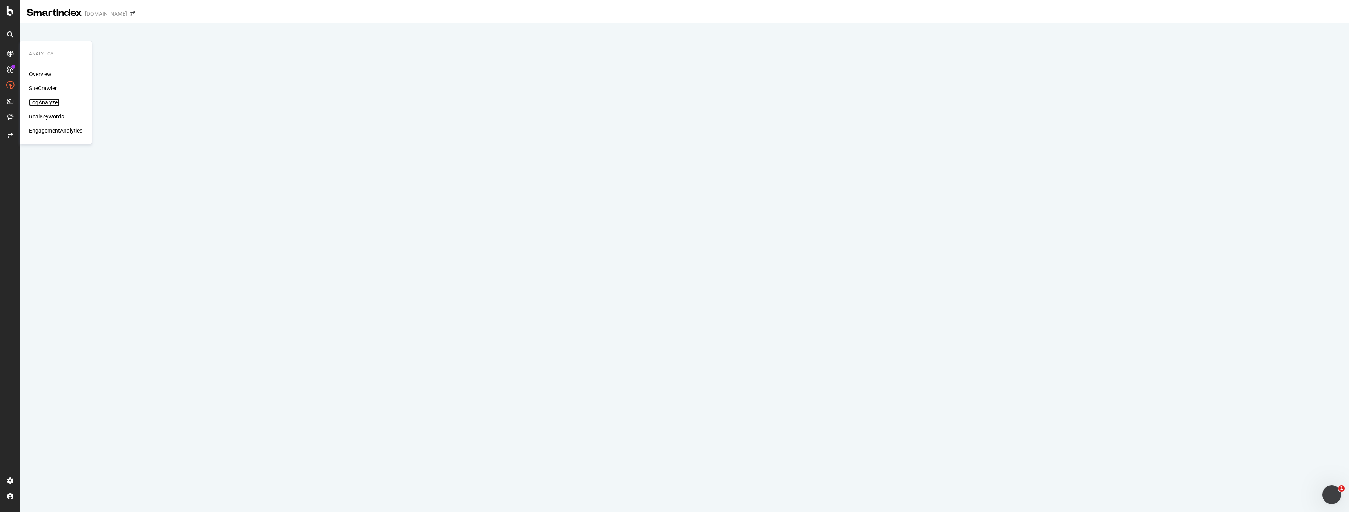
click at [38, 102] on div "LogAnalyzer" at bounding box center [44, 102] width 31 height 8
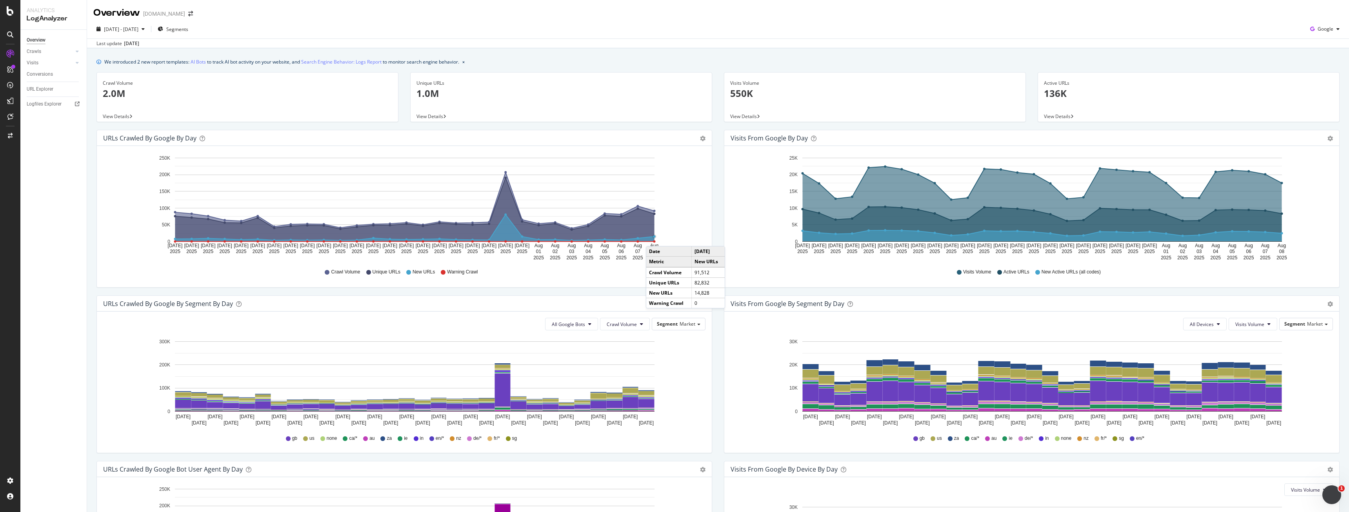
click at [654, 238] on circle "A chart." at bounding box center [654, 237] width 4 height 4
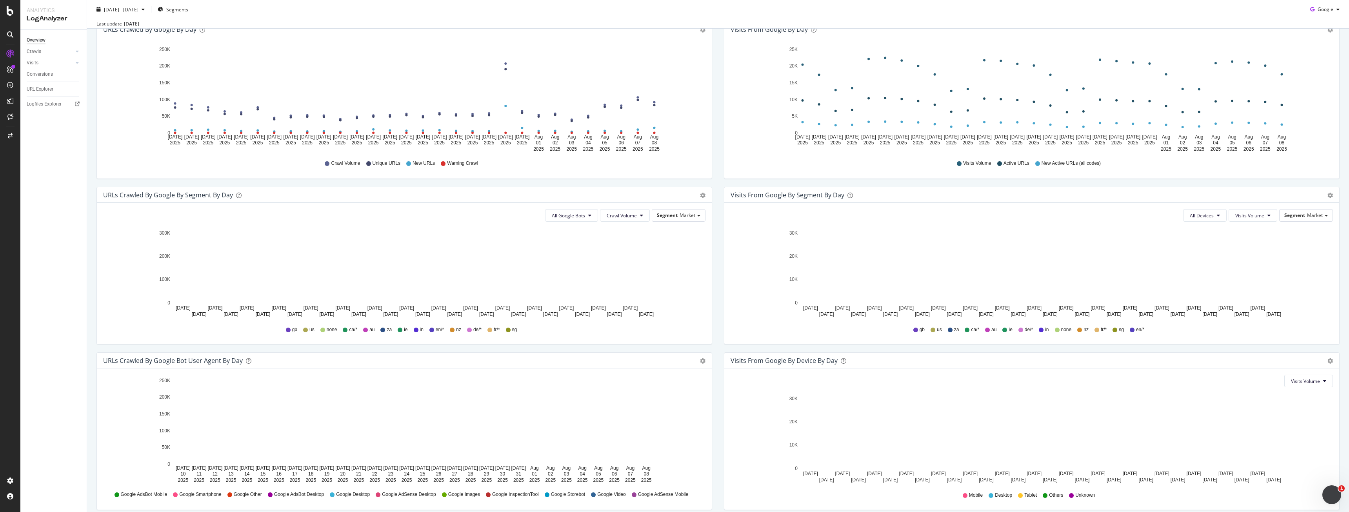
scroll to position [142, 0]
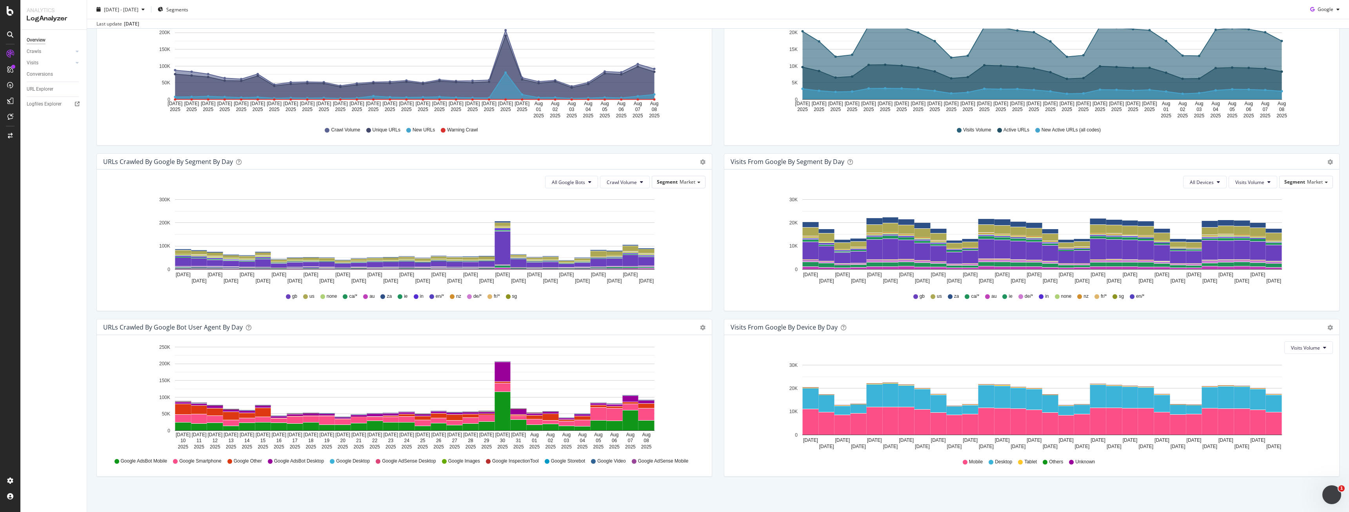
click at [586, 174] on div "All Google Bots Crawl Volume Segment Market Hold CTRL while clicking to filter …" at bounding box center [404, 239] width 615 height 141
click at [582, 184] on span "All Google Bots" at bounding box center [568, 182] width 33 height 7
click at [585, 258] on span "Google Smartphone" at bounding box center [577, 255] width 55 height 7
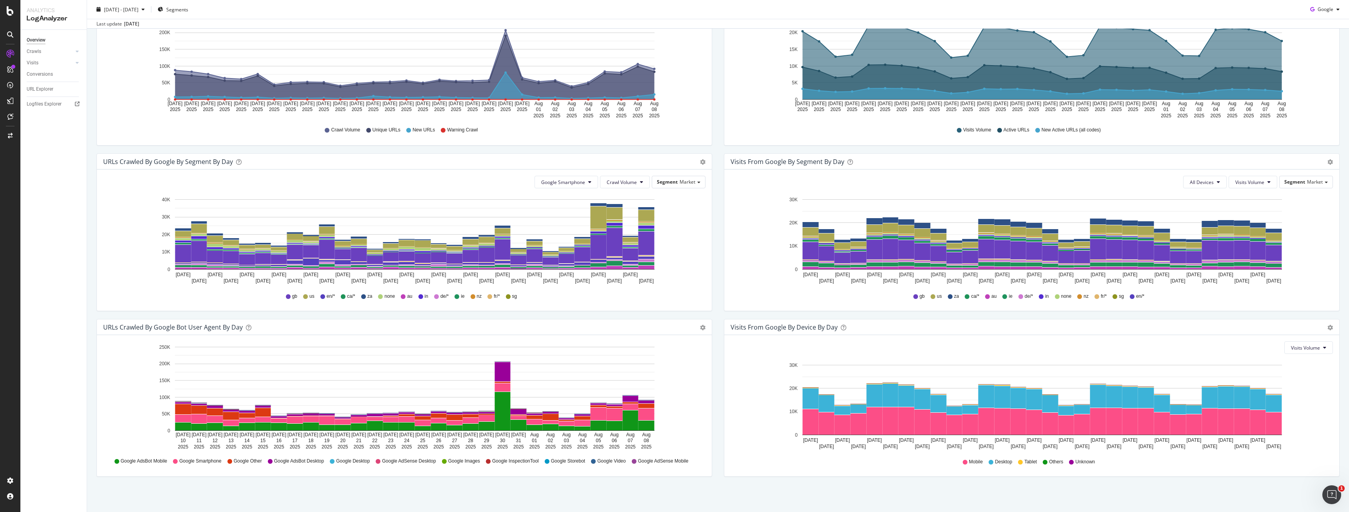
click at [709, 273] on div "URLs Crawled by Google By Segment By Day Timeline (by Value) Table Google Smart…" at bounding box center [404, 235] width 627 height 165
click at [670, 184] on span "Segment" at bounding box center [667, 181] width 21 height 7
click at [658, 207] on div "Pagetype" at bounding box center [657, 204] width 87 height 11
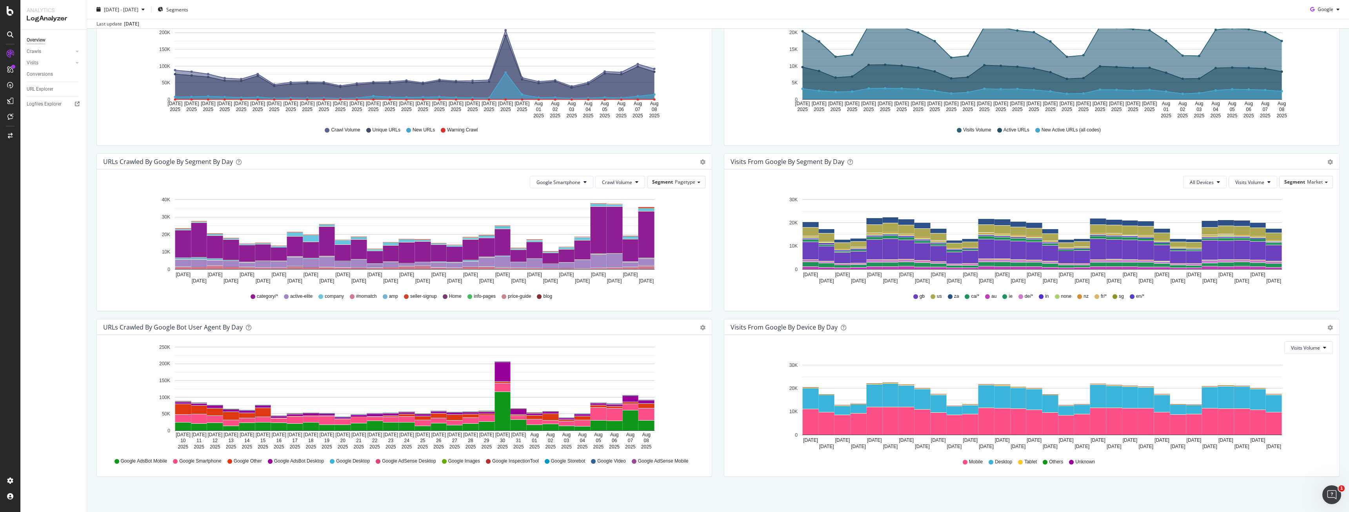
click at [678, 206] on icon "Jul 10 2025 Jul 11 2025 Jul 12 2025 Jul 13 2025 Jul 14 2025 Jul 15 2025 Jul 16 …" at bounding box center [402, 239] width 599 height 91
click at [586, 186] on button "Google Smartphone" at bounding box center [562, 182] width 64 height 13
click at [579, 223] on span "Google AdsBot Mobile" at bounding box center [561, 226] width 55 height 7
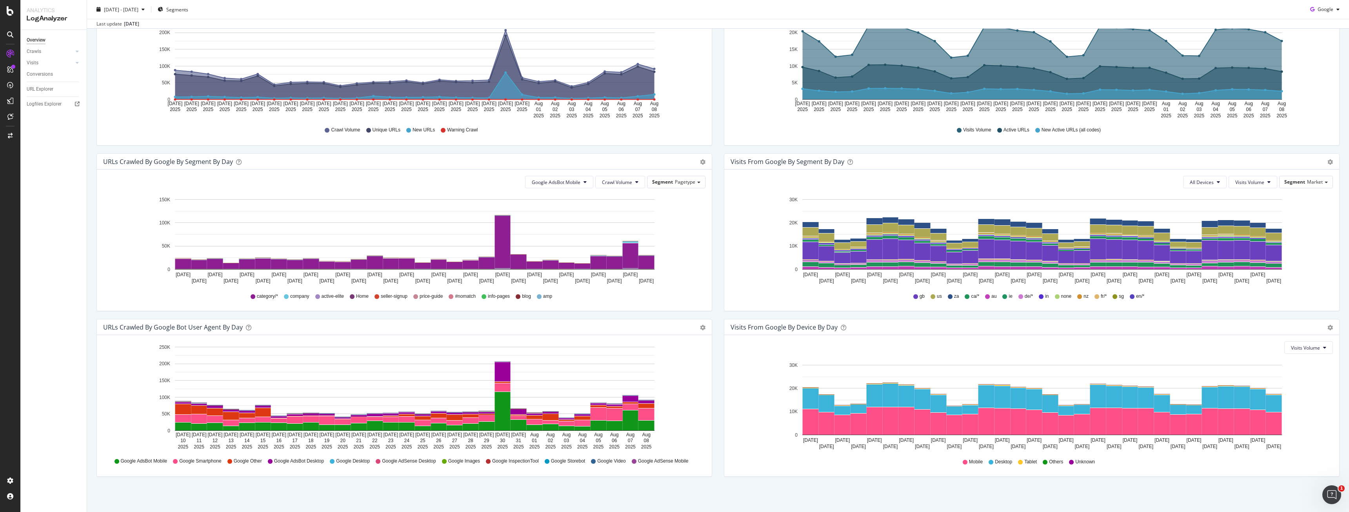
click at [675, 296] on div "category/* company active-elite Home seller-signup price-guide #nomatch info-pa…" at bounding box center [404, 296] width 594 height 18
click at [548, 183] on span "Google AdsBot Mobile" at bounding box center [556, 182] width 49 height 7
click at [550, 197] on span "All Google Bots" at bounding box center [557, 197] width 55 height 7
click at [567, 186] on button "All Google Bots" at bounding box center [566, 182] width 53 height 13
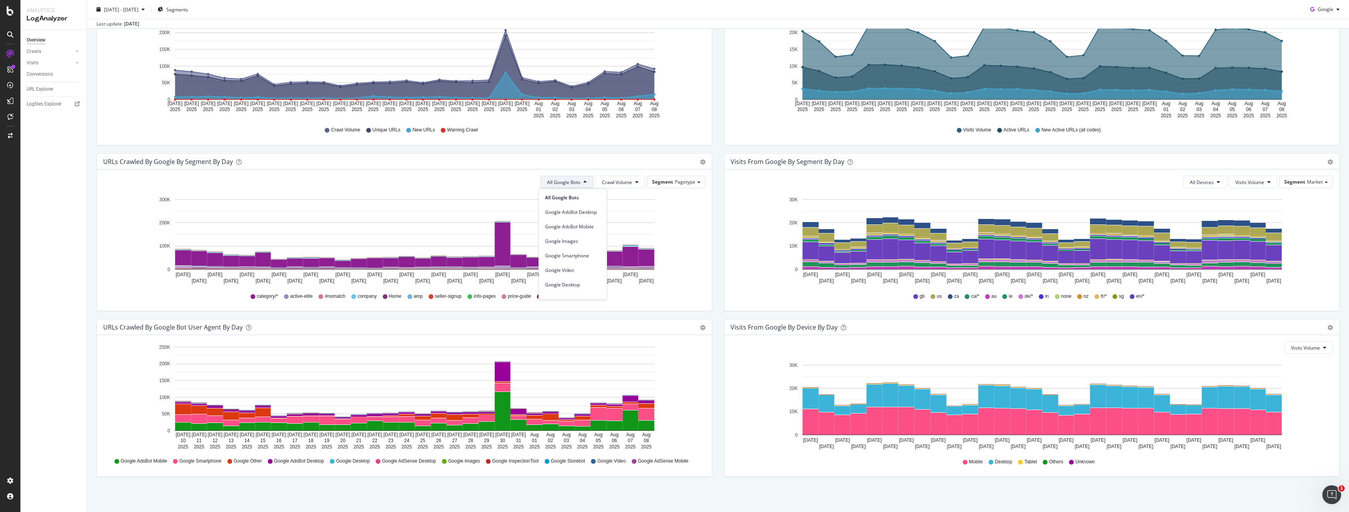
click at [642, 216] on rect "A chart." at bounding box center [414, 234] width 479 height 70
click at [580, 183] on button "All Google Bots" at bounding box center [566, 182] width 53 height 13
click at [589, 258] on span "Google Smartphone" at bounding box center [572, 255] width 55 height 7
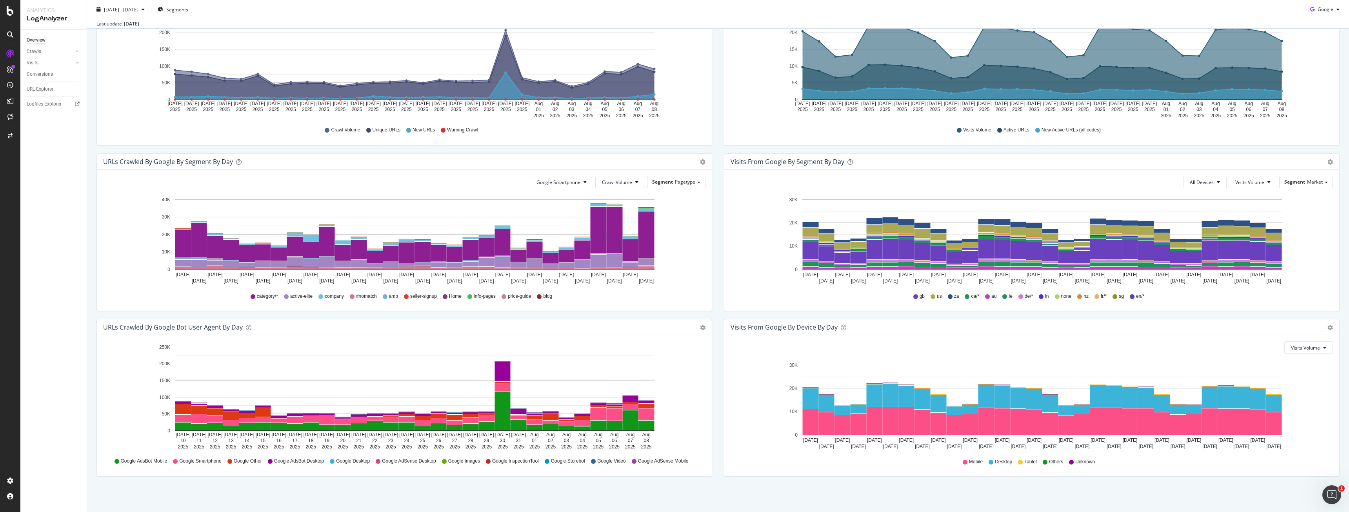
click at [684, 250] on icon "Jul 10 2025 Jul 11 2025 Jul 12 2025 Jul 13 2025 Jul 14 2025 Jul 15 2025 Jul 16 …" at bounding box center [402, 239] width 599 height 91
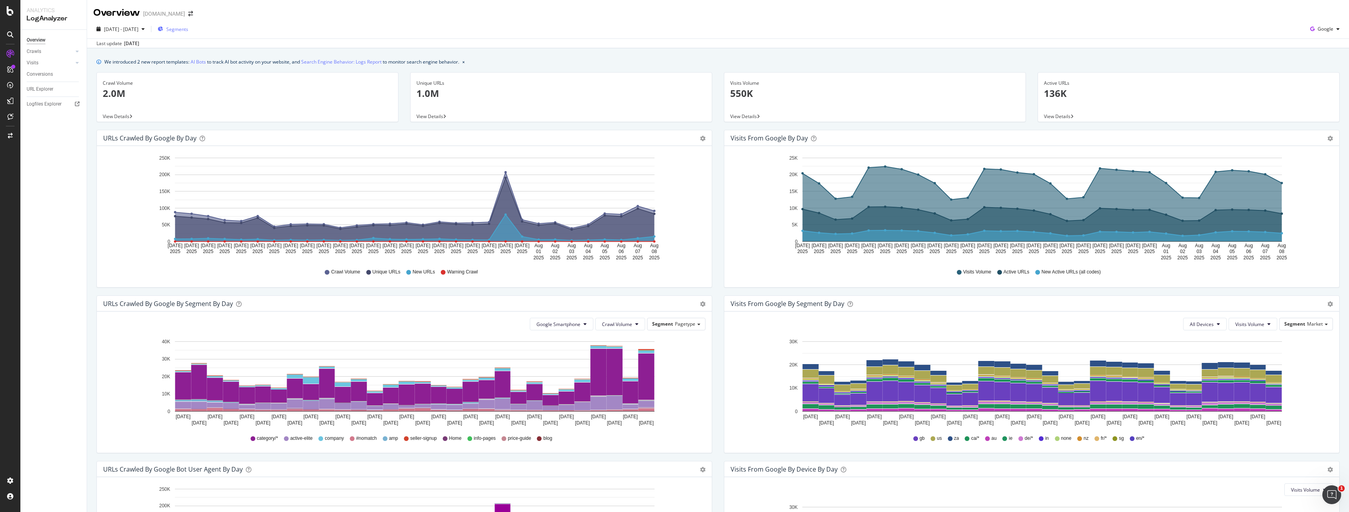
click at [188, 31] on span "Segments" at bounding box center [177, 29] width 22 height 7
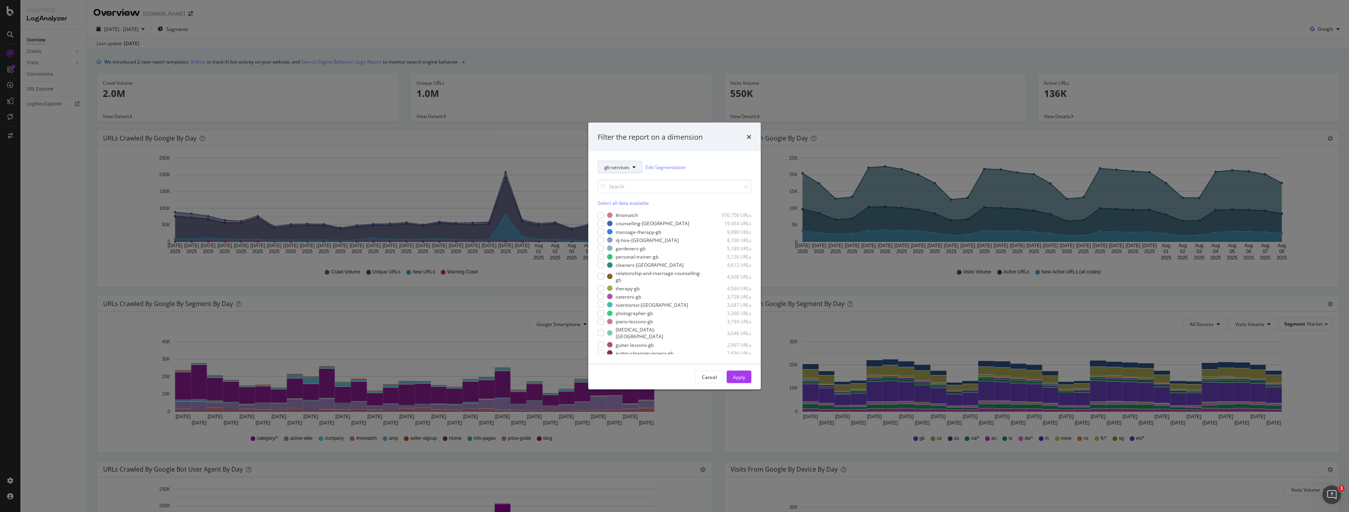
click at [633, 169] on icon "modal" at bounding box center [633, 167] width 3 height 5
click at [633, 168] on icon "modal" at bounding box center [633, 167] width 3 height 5
click at [601, 256] on div "modal" at bounding box center [600, 256] width 6 height 6
click at [741, 372] on div "Apply" at bounding box center [739, 377] width 12 height 12
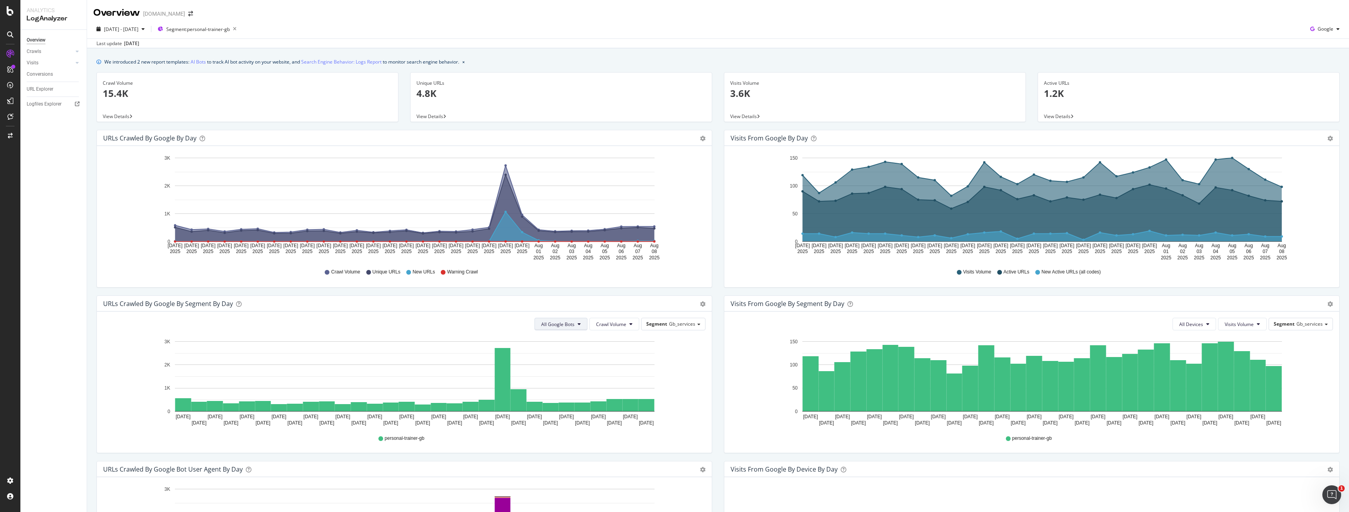
click at [558, 321] on span "All Google Bots" at bounding box center [557, 324] width 33 height 7
click at [581, 396] on span "Google Smartphone" at bounding box center [566, 397] width 55 height 7
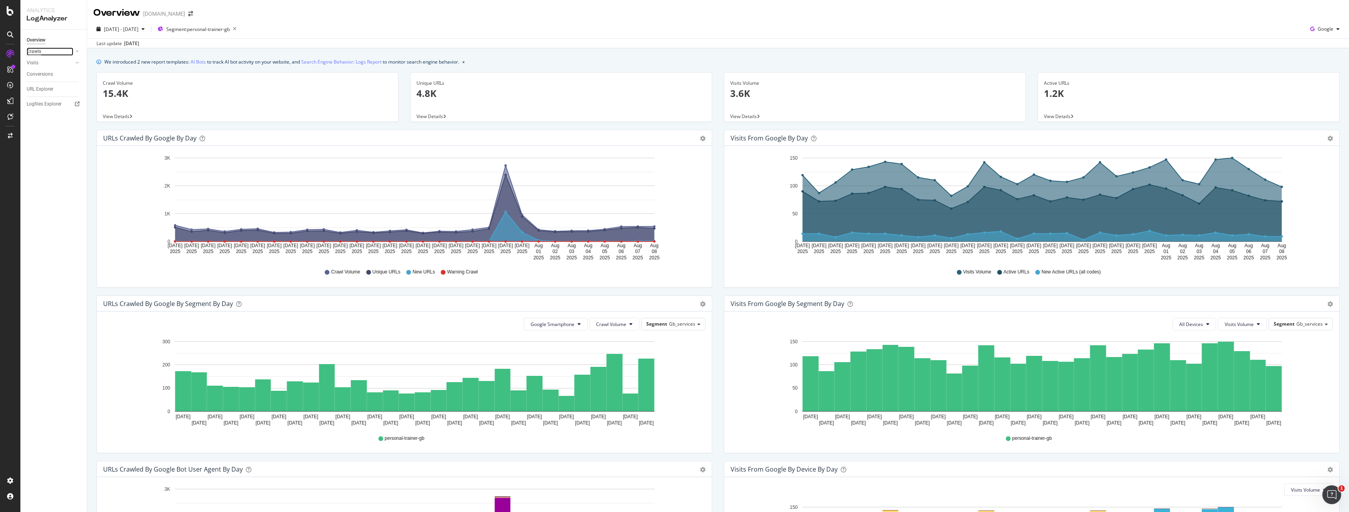
click at [39, 48] on div "Crawls" at bounding box center [34, 51] width 15 height 8
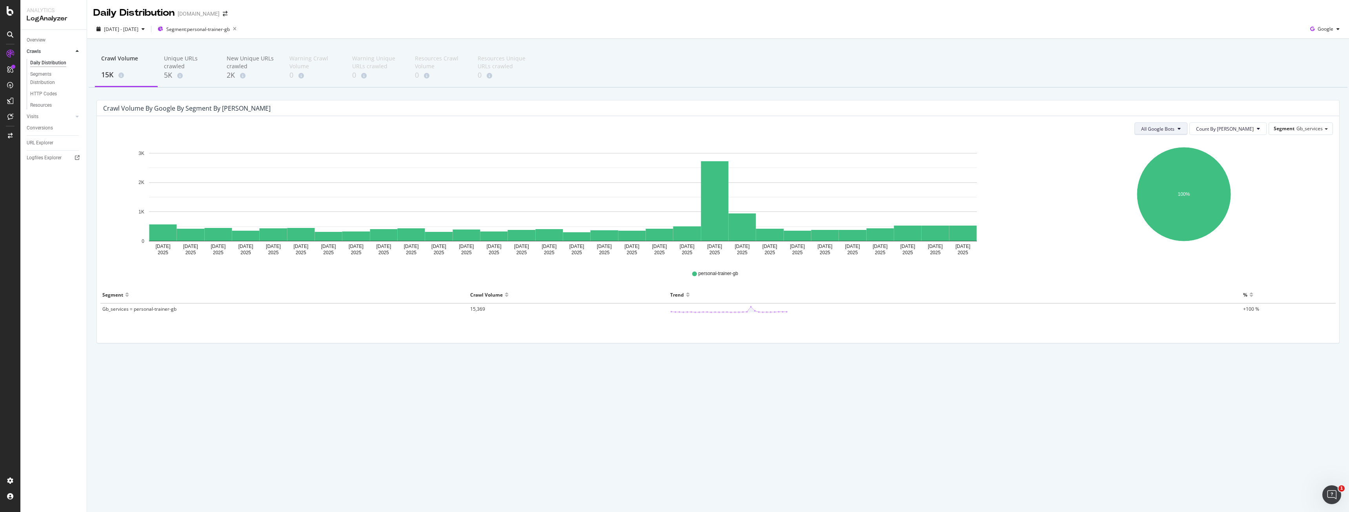
click at [1174, 128] on span "All Google Bots" at bounding box center [1157, 128] width 33 height 7
click at [1202, 203] on span "Google Smartphone" at bounding box center [1197, 202] width 55 height 7
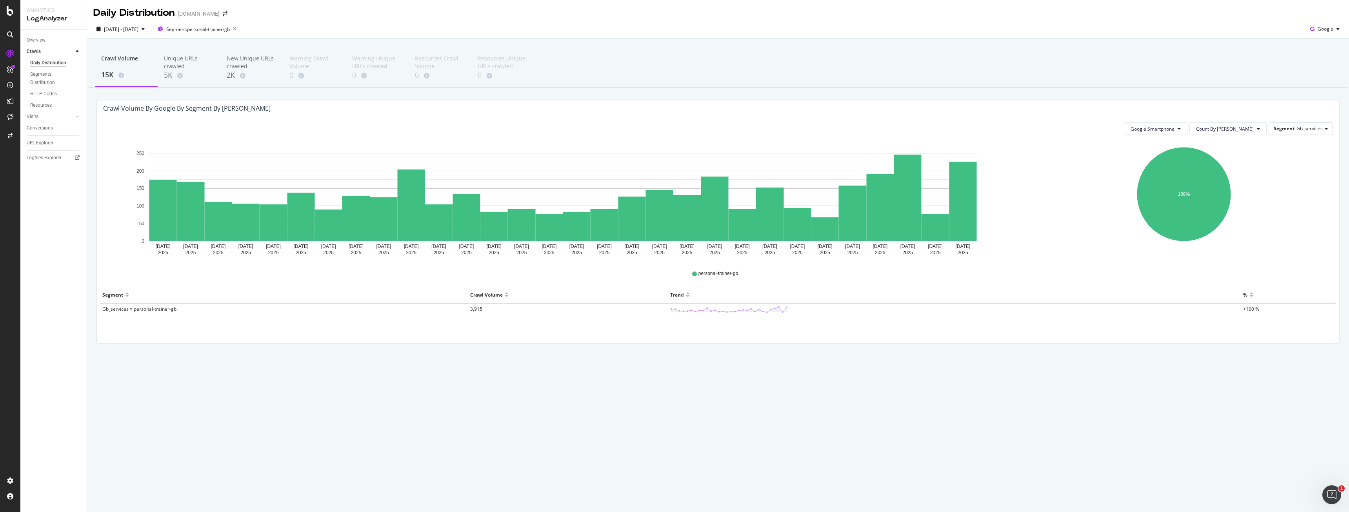
drag, startPoint x: 528, startPoint y: 134, endPoint x: 1165, endPoint y: 324, distance: 664.5
click at [1165, 324] on div "Google Smartphone Count By Day Segment Gb_services Hold CTRL while clicking to …" at bounding box center [718, 229] width 1242 height 227
click at [129, 29] on span "2025 Jul. 10th - Aug. 8th" at bounding box center [121, 29] width 34 height 7
click at [131, 95] on div "Last Year" at bounding box center [124, 94] width 20 height 7
type input "2024/08/09"
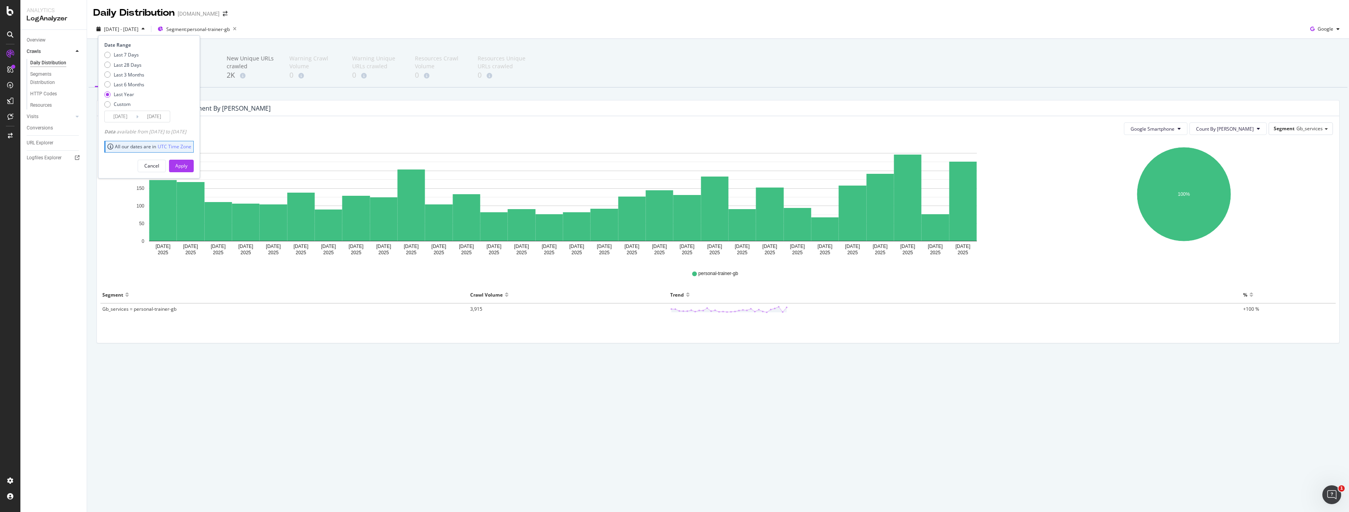
click at [187, 165] on div "Apply" at bounding box center [181, 165] width 12 height 7
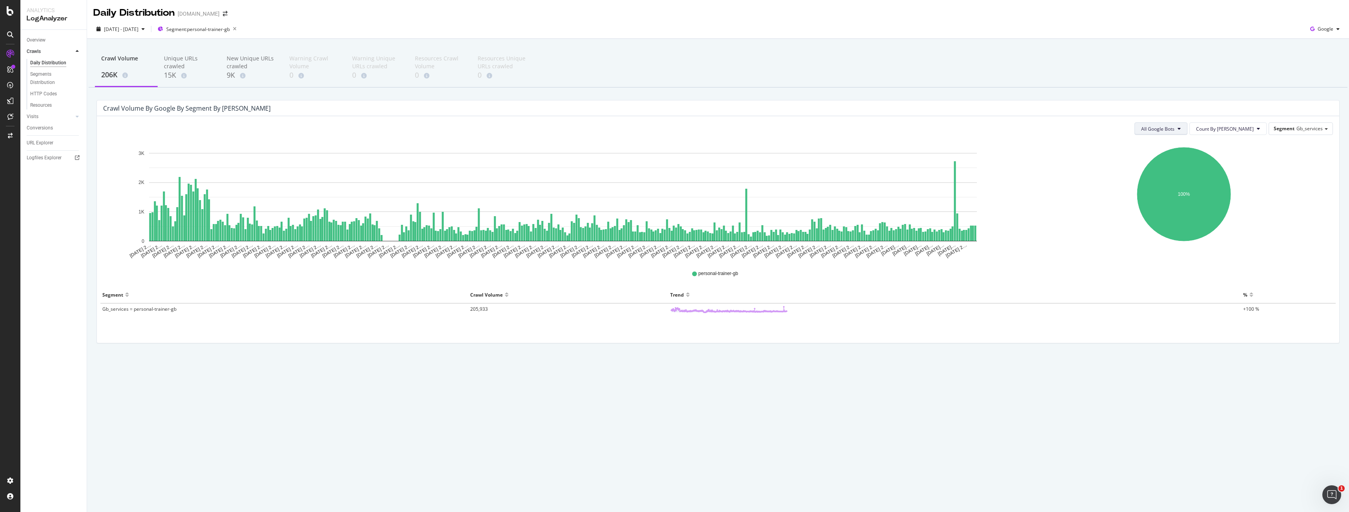
click at [1174, 131] on span "All Google Bots" at bounding box center [1157, 128] width 33 height 7
click at [1205, 203] on span "Google Smartphone" at bounding box center [1197, 202] width 55 height 7
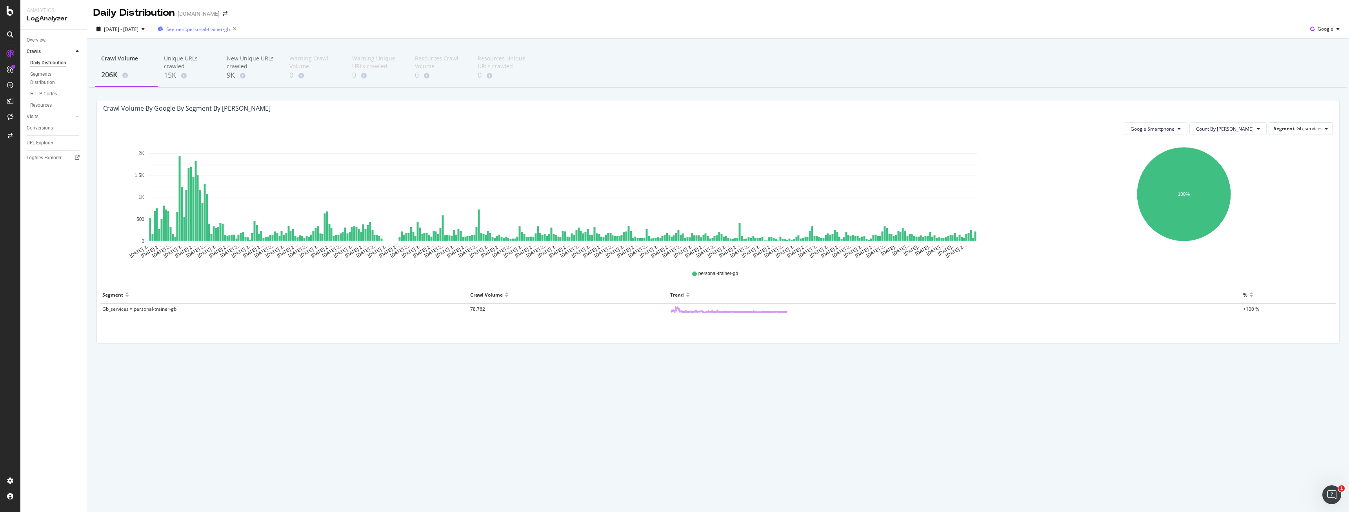
click at [220, 31] on span "Segment: personal-trainer-gb" at bounding box center [198, 29] width 64 height 7
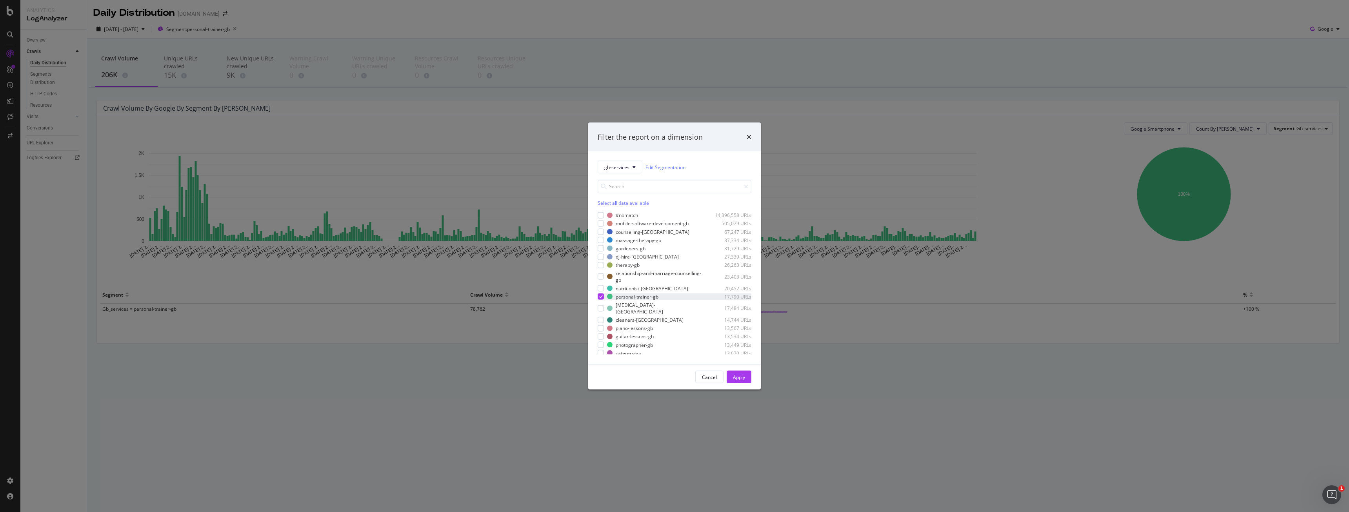
click at [600, 296] on icon "modal" at bounding box center [601, 296] width 4 height 4
click at [619, 161] on button "gb-services" at bounding box center [619, 167] width 45 height 13
click at [623, 238] on span "us-services" at bounding box center [640, 238] width 73 height 7
click at [604, 248] on div "personal-trainer-us 44,084 URLs" at bounding box center [674, 248] width 154 height 7
click at [739, 372] on div "Apply" at bounding box center [739, 377] width 12 height 12
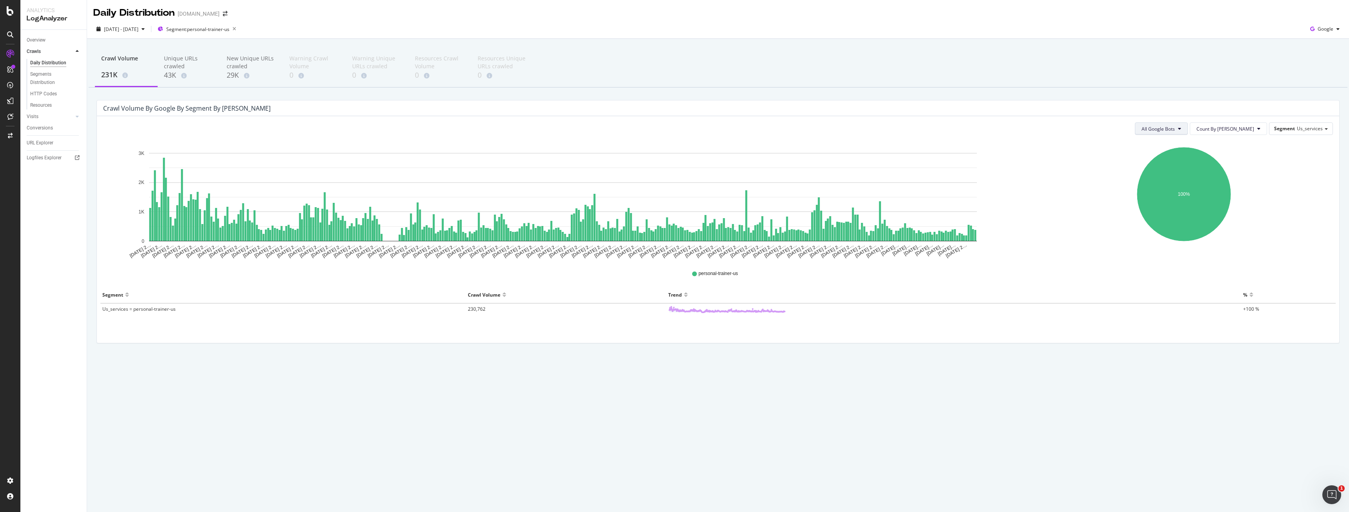
click at [1181, 127] on icon at bounding box center [1179, 128] width 3 height 5
click at [1202, 205] on span "Google Smartphone" at bounding box center [1198, 202] width 55 height 7
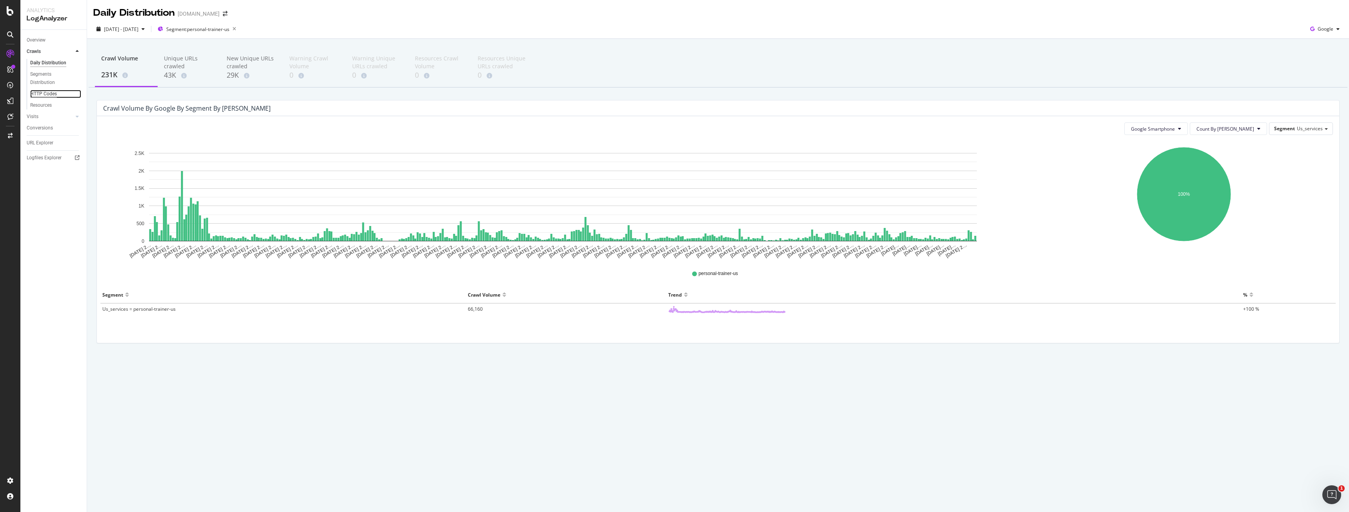
click at [43, 92] on div "HTTP Codes" at bounding box center [43, 94] width 27 height 8
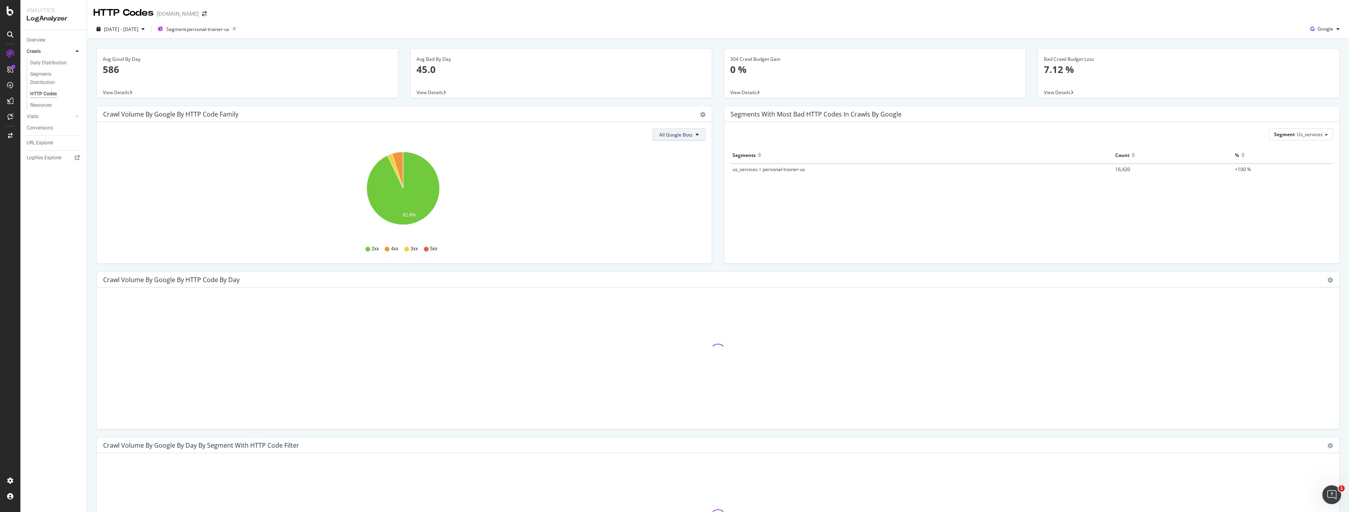
click at [672, 138] on span "All Google Bots" at bounding box center [675, 134] width 33 height 7
click at [670, 205] on span "Google Smartphone" at bounding box center [684, 208] width 55 height 7
click at [121, 32] on span "2024 Aug. 9th - 2025 Aug. 8th" at bounding box center [121, 29] width 34 height 7
click at [139, 86] on div "Last 6 Months" at bounding box center [129, 84] width 31 height 7
type input "2025/02/09"
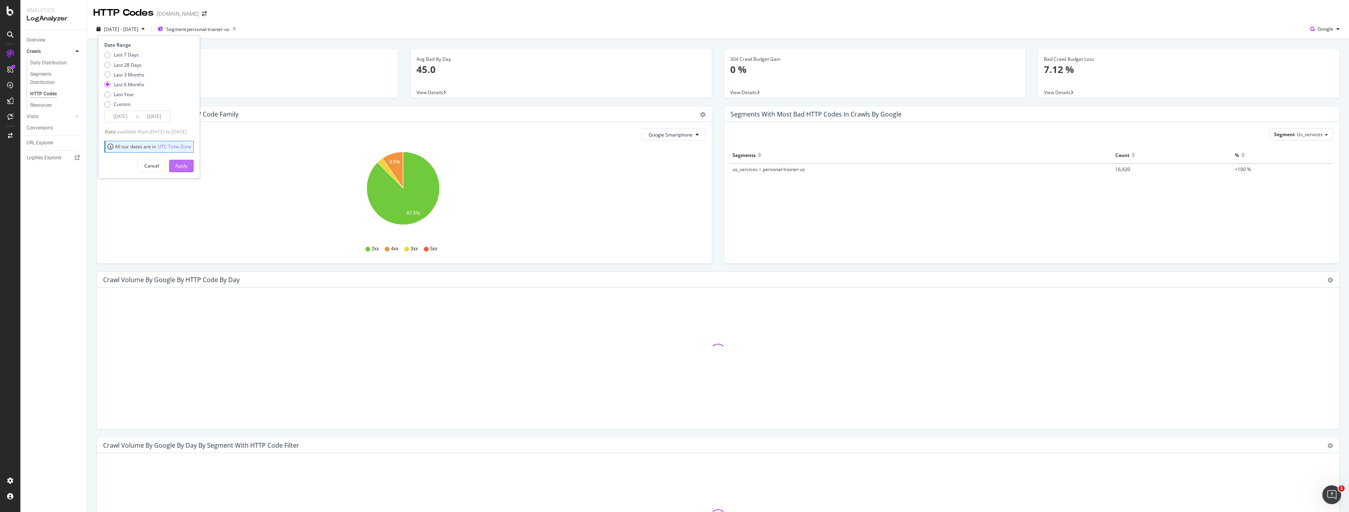
click at [187, 163] on div "Apply" at bounding box center [181, 165] width 12 height 7
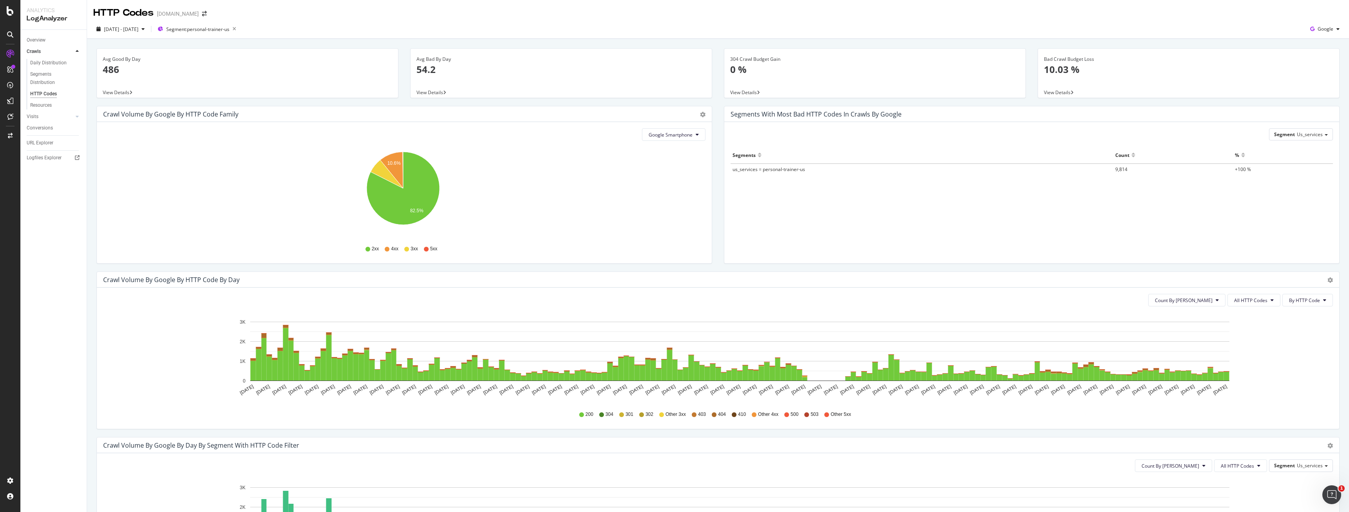
click at [752, 414] on icon at bounding box center [754, 414] width 5 height 5
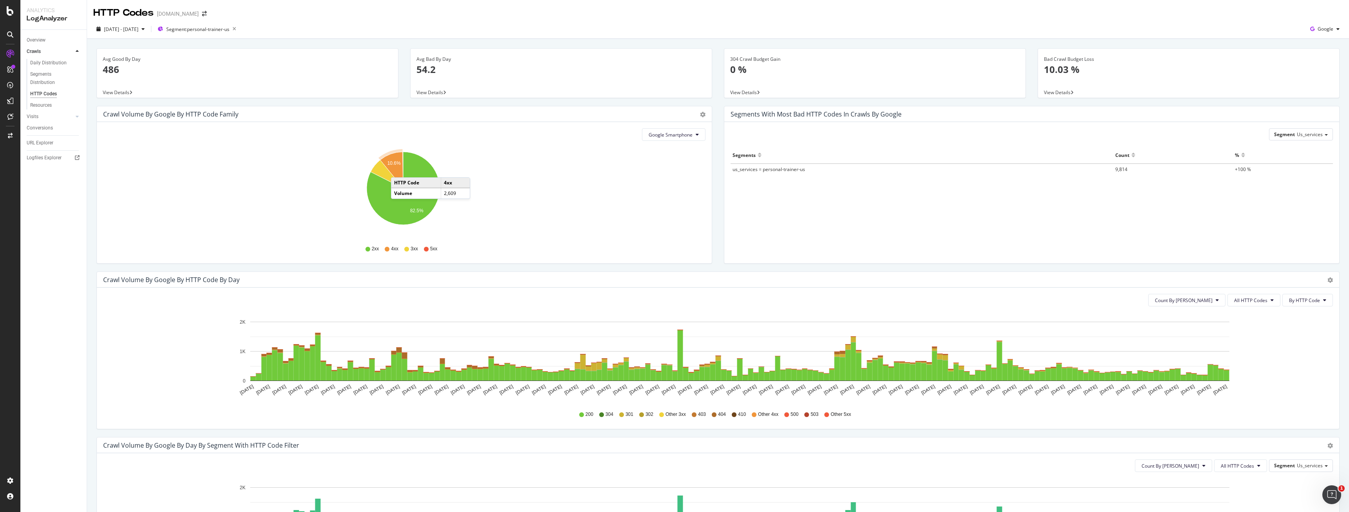
click at [399, 169] on icon "A chart." at bounding box center [391, 170] width 23 height 36
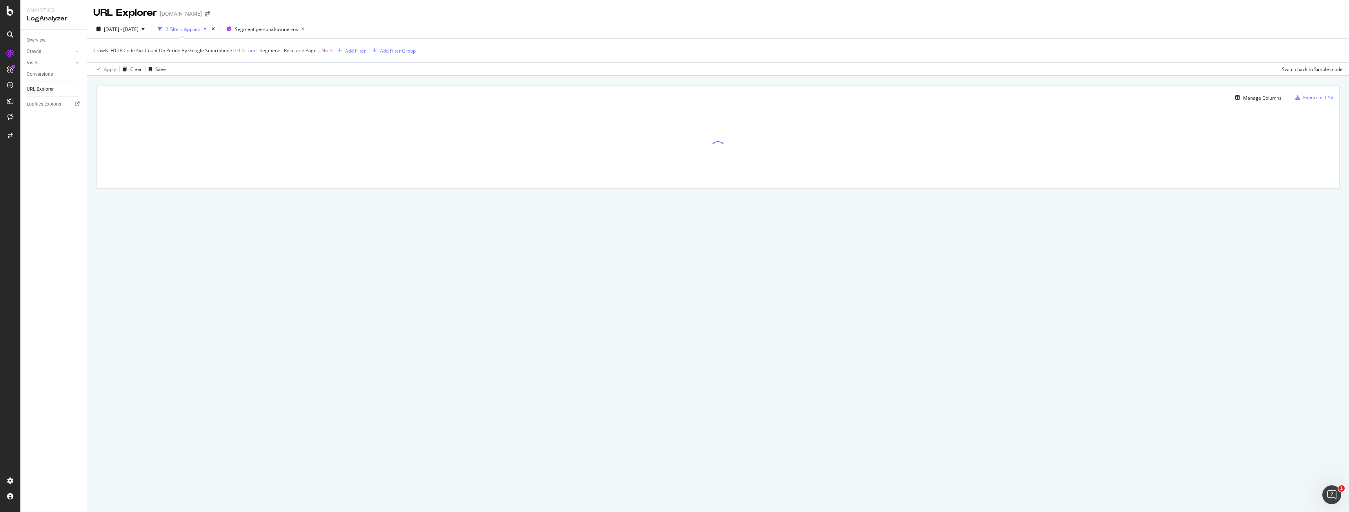
click at [301, 142] on div at bounding box center [718, 149] width 1242 height 78
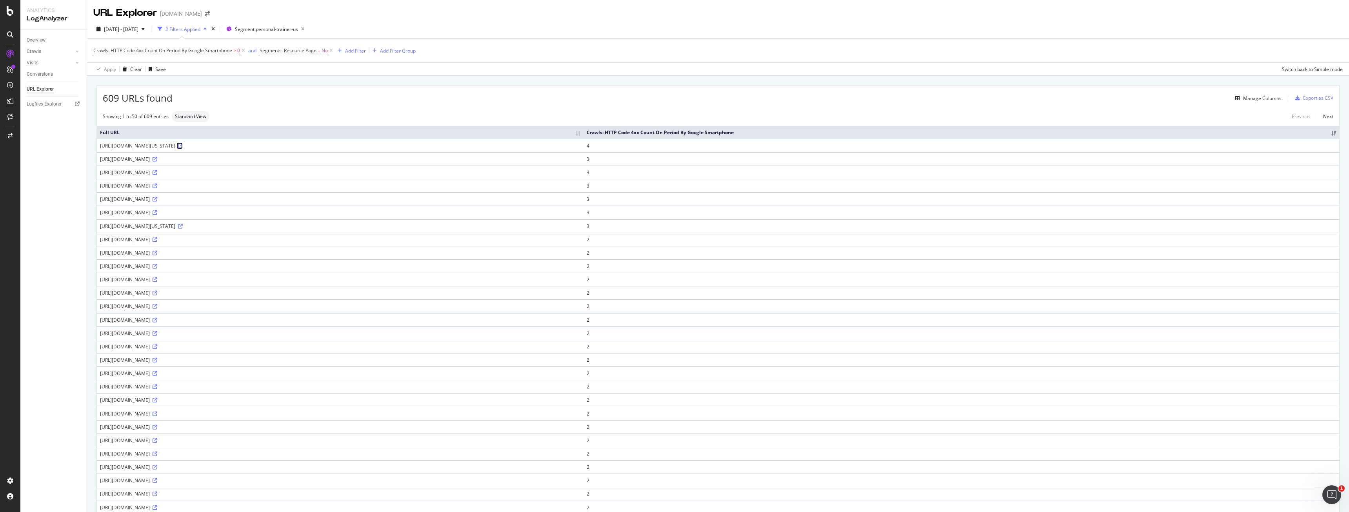
click at [183, 145] on icon at bounding box center [180, 145] width 5 height 5
drag, startPoint x: 100, startPoint y: 146, endPoint x: 224, endPoint y: 149, distance: 124.3
click at [224, 149] on td "https://www.bark.com/en/us/personal-trainer/california/" at bounding box center [340, 145] width 487 height 13
click at [247, 115] on div "Showing 1 to 50 of 609 entries Standard View Previous Next" at bounding box center [718, 116] width 1242 height 11
click at [138, 29] on span "2025 May. 9th - Aug. 8th" at bounding box center [121, 29] width 34 height 7
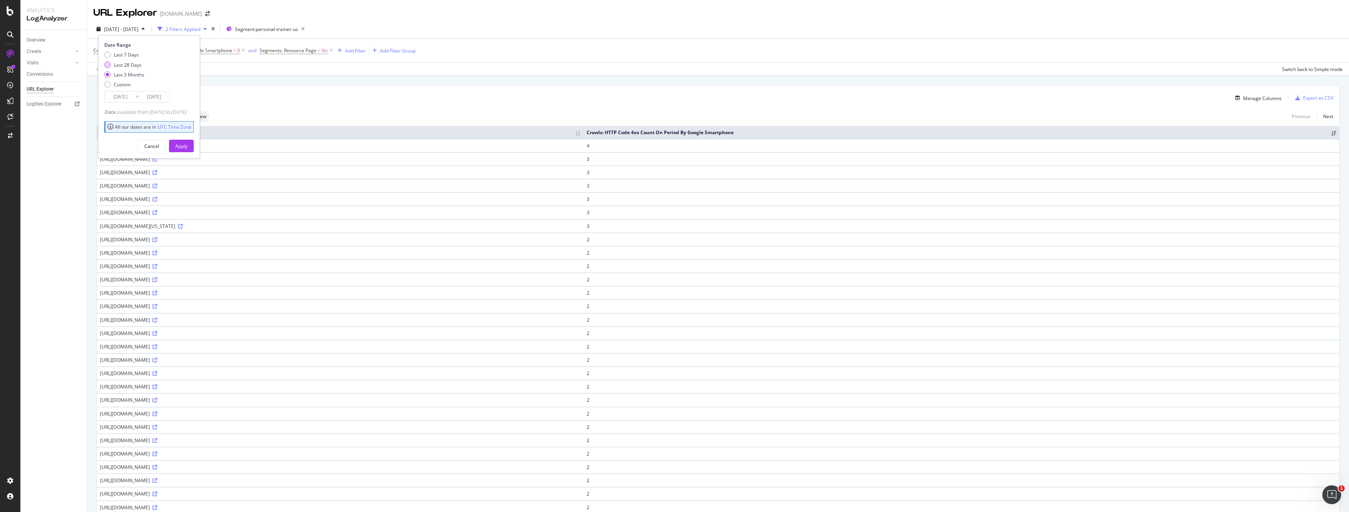
click at [136, 62] on div "Last 28 Days" at bounding box center [128, 65] width 28 height 7
type input "2025/07/12"
click at [194, 151] on button "Apply" at bounding box center [181, 146] width 25 height 13
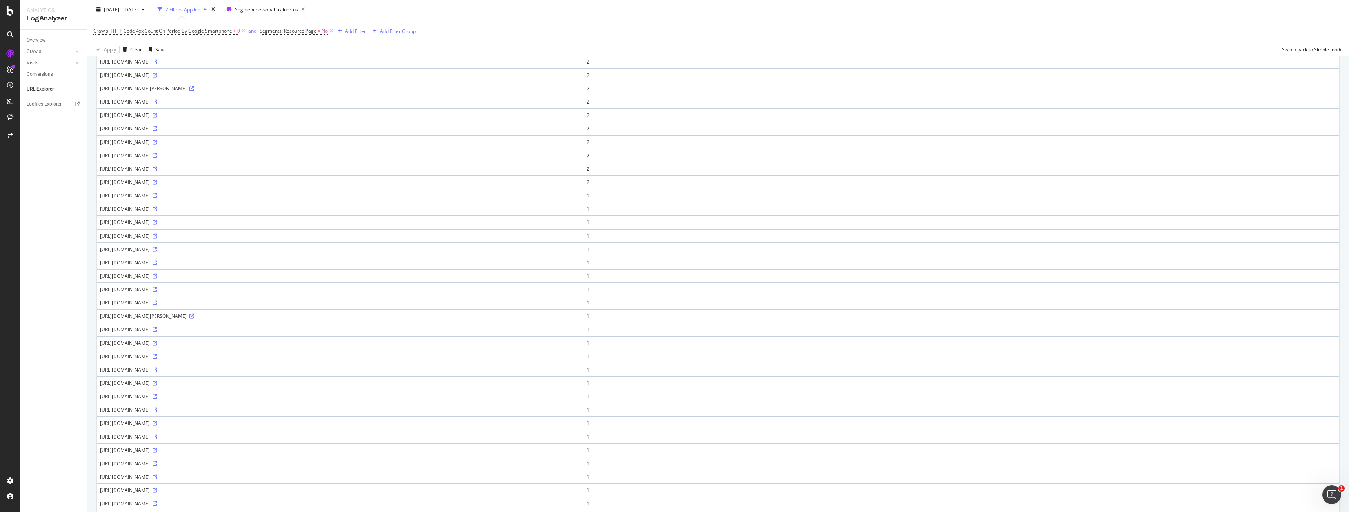
scroll to position [339, 0]
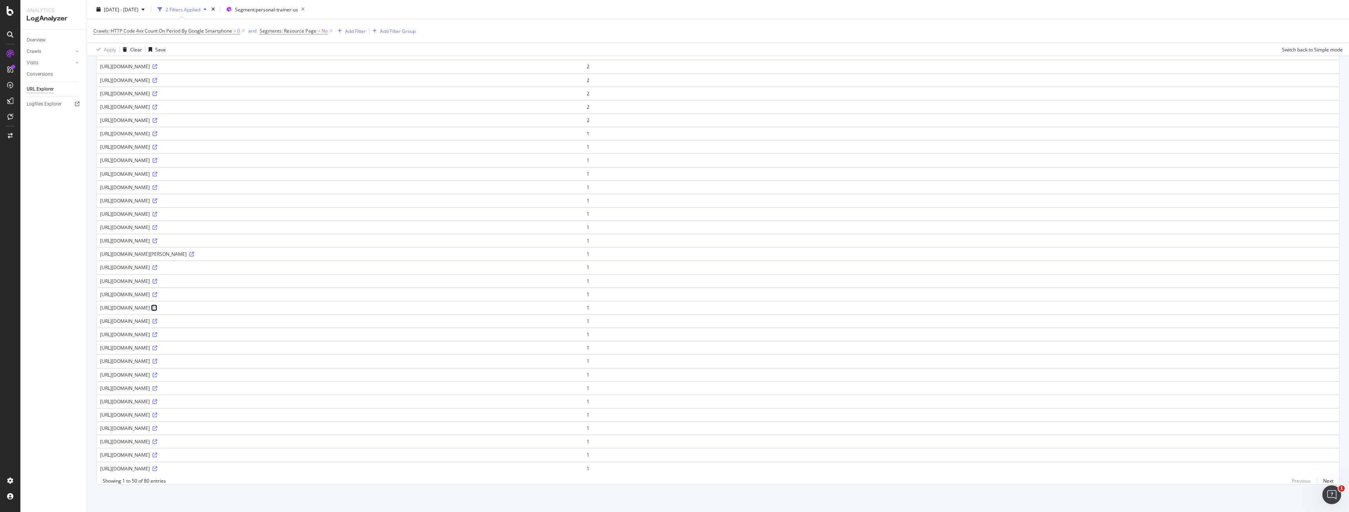
click at [157, 305] on icon at bounding box center [155, 307] width 5 height 5
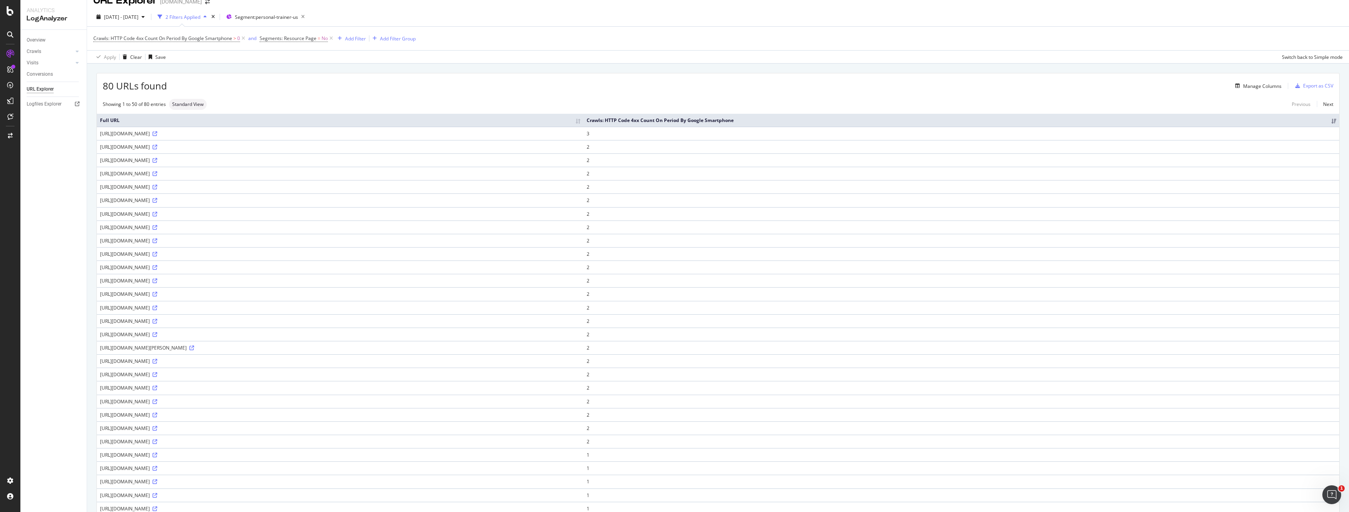
scroll to position [0, 0]
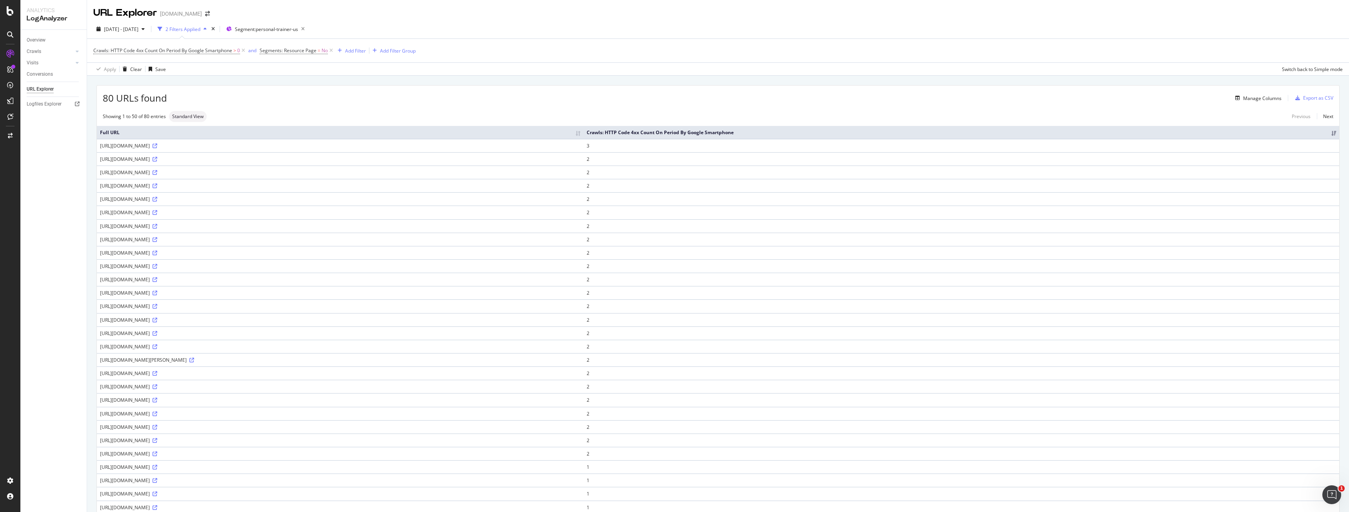
click at [552, 99] on div "Manage Columns" at bounding box center [724, 97] width 1114 height 9
click at [157, 227] on icon at bounding box center [155, 226] width 5 height 5
